Goal: Navigation & Orientation: Find specific page/section

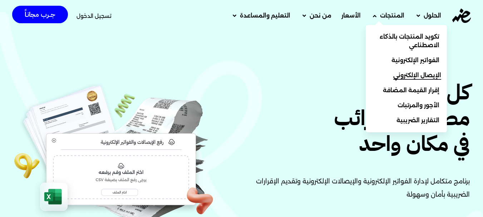
click at [436, 76] on span "الإيصال الإلكتروني" at bounding box center [417, 75] width 48 height 9
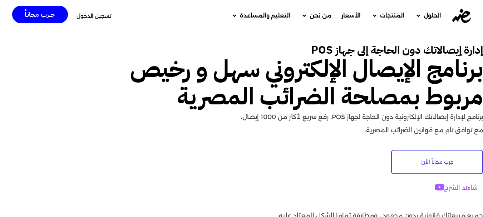
click at [458, 15] on img at bounding box center [462, 16] width 19 height 14
